Goal: Find specific page/section: Find specific page/section

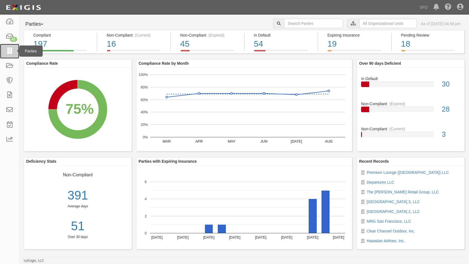
click at [6, 48] on link at bounding box center [9, 51] width 19 height 15
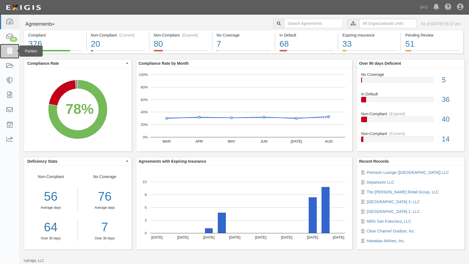
click at [10, 52] on icon at bounding box center [10, 51] width 8 height 6
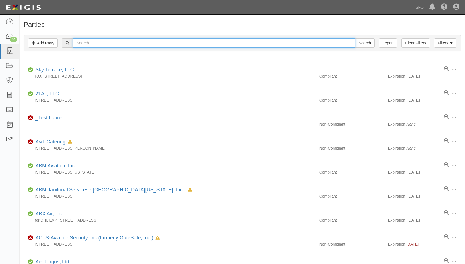
click at [93, 47] on input "text" at bounding box center [214, 42] width 282 height 9
type input "terminal"
click at [355, 38] on input "Search" at bounding box center [365, 42] width 20 height 9
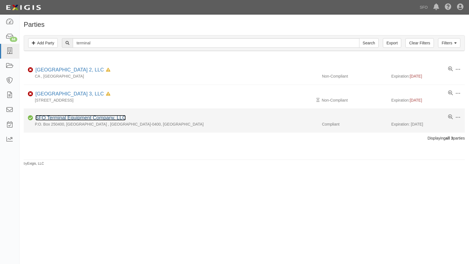
click at [66, 119] on link "SFO Terminal Equipment Company, LLC" at bounding box center [80, 118] width 90 height 6
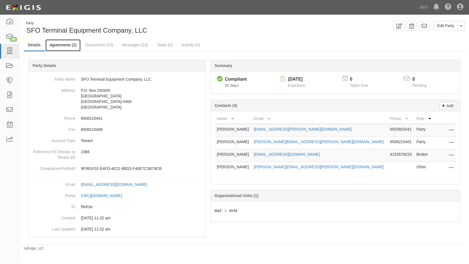
click at [62, 45] on link "Agreements (2)" at bounding box center [62, 45] width 35 height 12
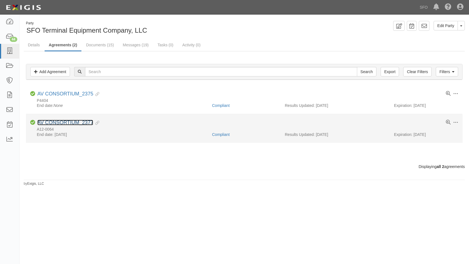
click at [71, 122] on link "AV CONSORTIUM_2377" at bounding box center [65, 123] width 56 height 6
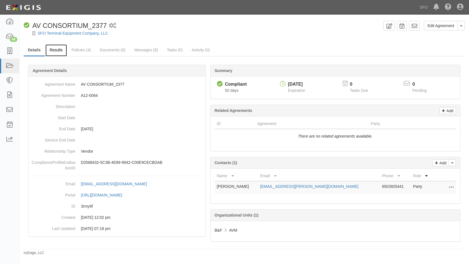
click at [61, 54] on link "Results" at bounding box center [55, 50] width 21 height 12
click at [67, 32] on link "SFO Terminal Equipment Company, LLC" at bounding box center [73, 33] width 70 height 4
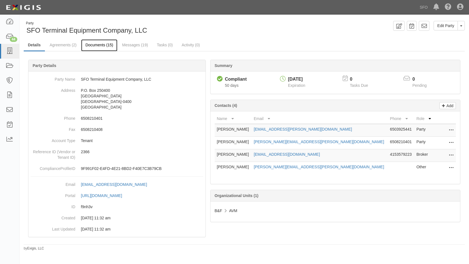
click at [109, 45] on link "Documents (15)" at bounding box center [99, 45] width 36 height 12
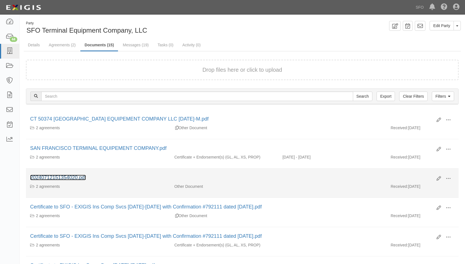
click at [77, 177] on link "20240712151354020.pdf" at bounding box center [58, 178] width 56 height 6
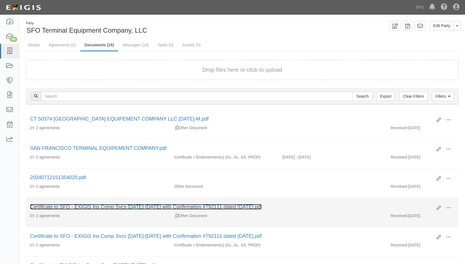
click at [122, 206] on link "Certificate to SFO - EXIGIS Ins Comp Svcs [DATE]-[DATE] with Confirmation #7921…" at bounding box center [146, 207] width 232 height 6
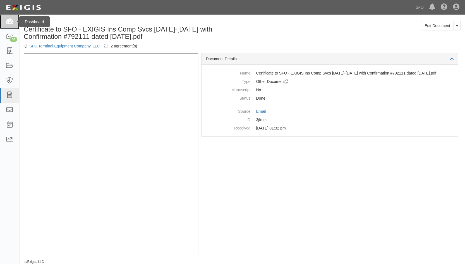
click at [2, 25] on link at bounding box center [9, 22] width 19 height 15
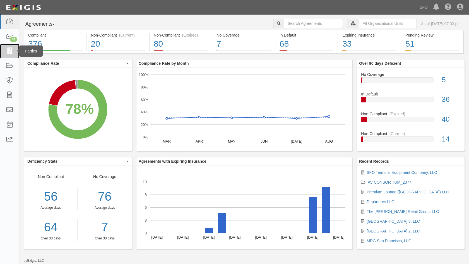
click at [14, 50] on link at bounding box center [9, 51] width 19 height 15
click at [5, 54] on link at bounding box center [9, 51] width 19 height 15
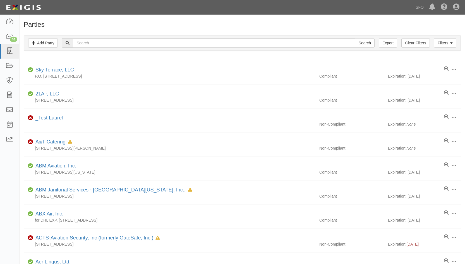
click at [94, 36] on div "Filters Add Party Clear Filters Export Search Filters" at bounding box center [242, 42] width 436 height 15
click at [101, 45] on input "text" at bounding box center [214, 42] width 282 height 9
type input "bun"
click at [355, 38] on input "Search" at bounding box center [365, 42] width 20 height 9
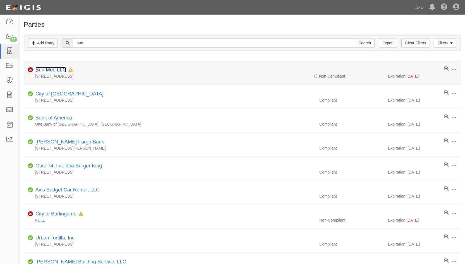
click at [58, 69] on link "Bun Mee LLC" at bounding box center [50, 70] width 31 height 6
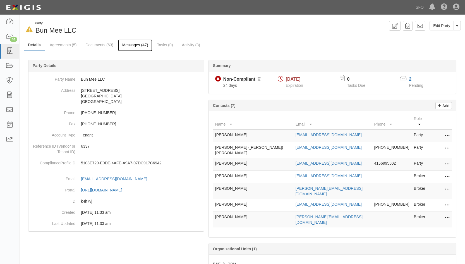
click at [132, 46] on link "Messages (47)" at bounding box center [135, 45] width 34 height 12
click at [108, 45] on link "Documents (63)" at bounding box center [99, 45] width 36 height 12
